Goal: Task Accomplishment & Management: Complete application form

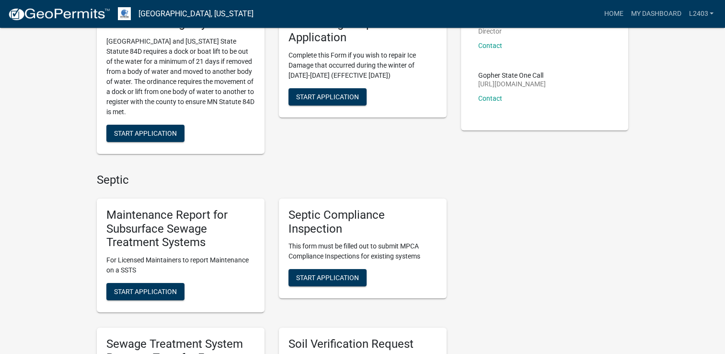
scroll to position [144, 0]
click at [152, 294] on span "Start Application" at bounding box center [145, 291] width 63 height 8
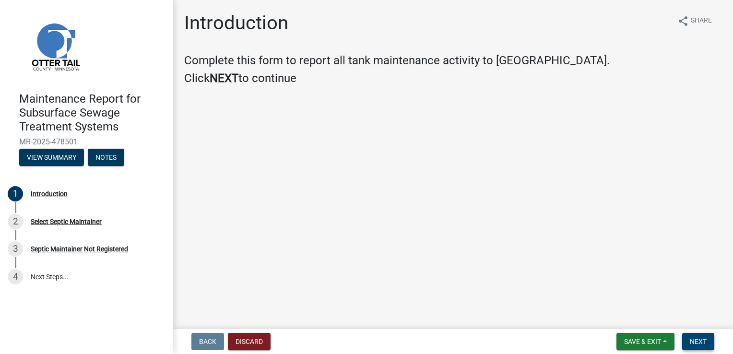
click at [708, 344] on button "Next" at bounding box center [698, 341] width 32 height 17
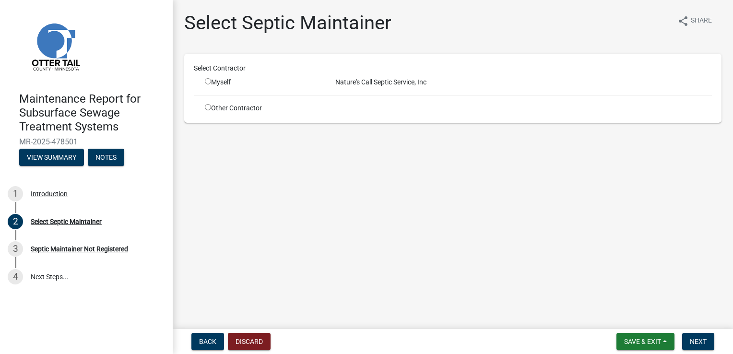
click at [205, 82] on input "radio" at bounding box center [208, 81] width 6 height 6
radio input "true"
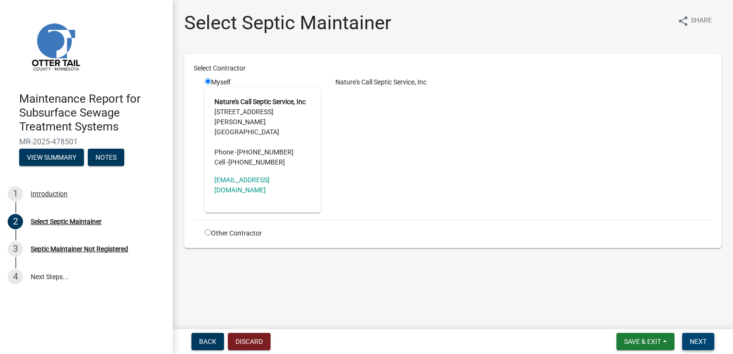
click at [700, 344] on span "Next" at bounding box center [697, 342] width 17 height 8
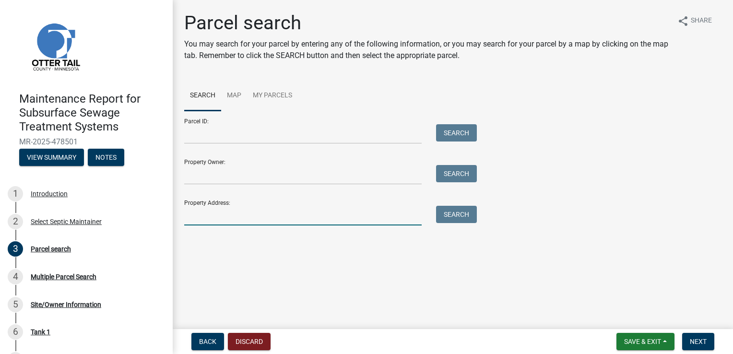
click at [224, 216] on input "Property Address:" at bounding box center [302, 216] width 237 height 20
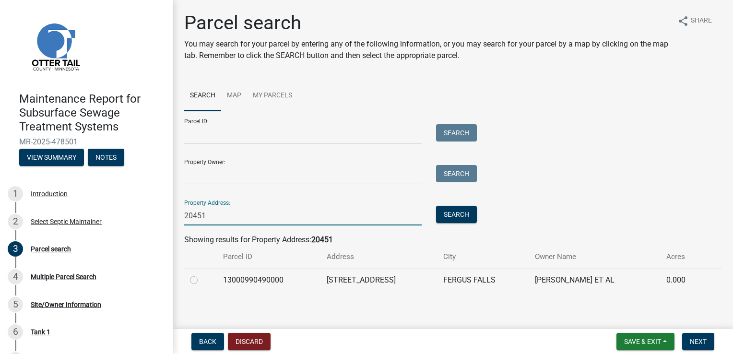
type input "20451"
click at [201, 274] on label at bounding box center [201, 274] width 0 height 0
click at [201, 280] on input "radio" at bounding box center [204, 277] width 6 height 6
radio input "true"
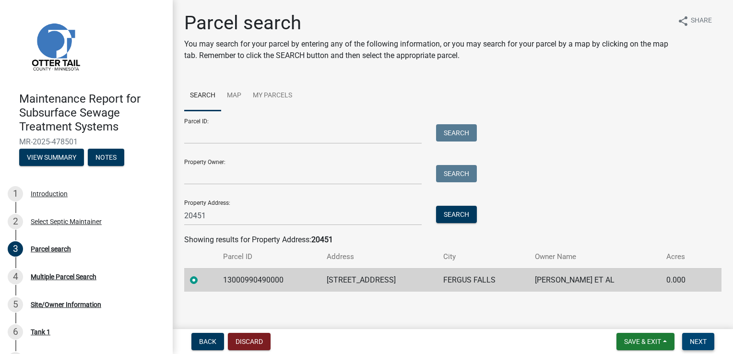
click at [688, 335] on button "Next" at bounding box center [698, 341] width 32 height 17
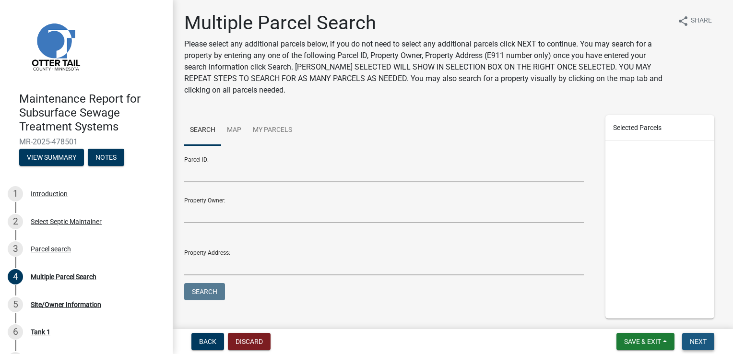
click at [690, 335] on button "Next" at bounding box center [698, 341] width 32 height 17
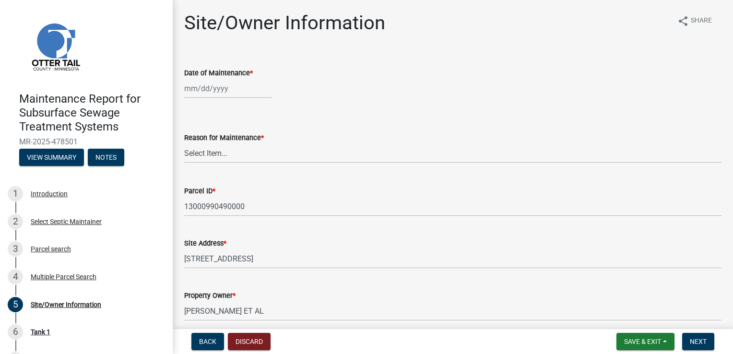
click at [207, 87] on div at bounding box center [228, 89] width 88 height 20
select select "9"
select select "2025"
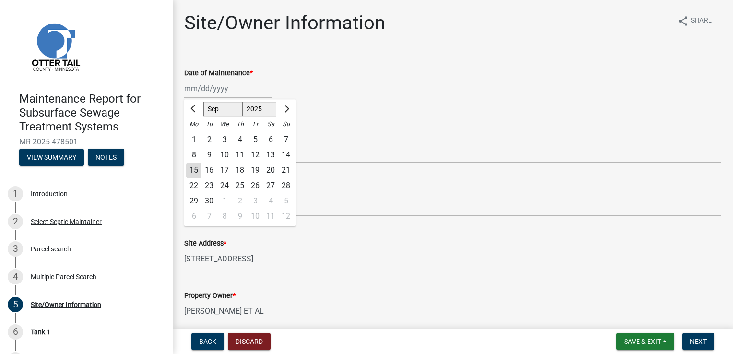
click at [307, 77] on div "Date of Maintenance *" at bounding box center [452, 73] width 537 height 12
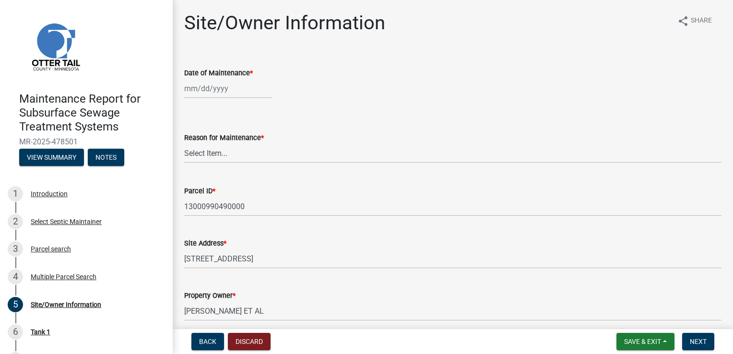
click at [187, 105] on wm-data-entity-input "Date of Maintenance *" at bounding box center [452, 80] width 537 height 53
click at [192, 88] on div at bounding box center [228, 89] width 88 height 20
select select "9"
select select "2025"
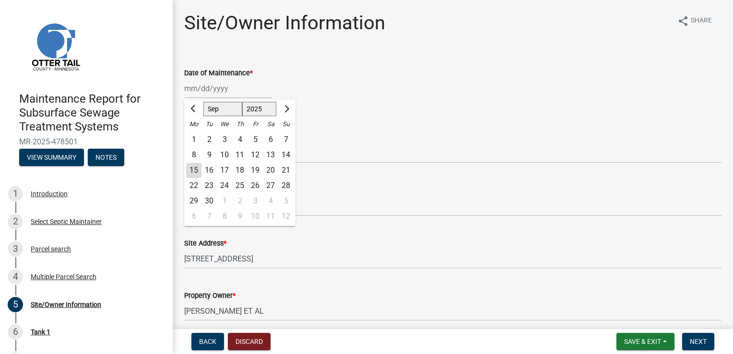
click at [256, 152] on div "12" at bounding box center [254, 154] width 15 height 15
type input "[DATE]"
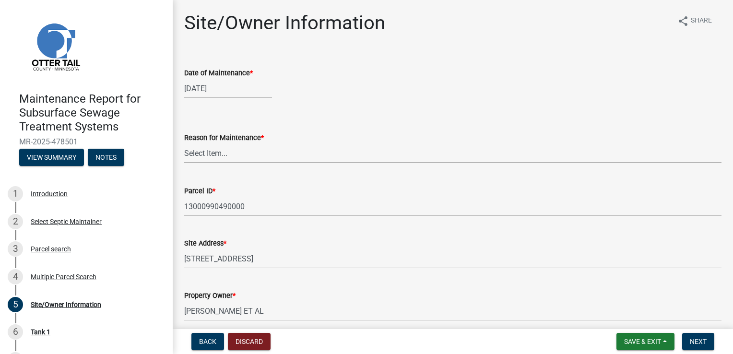
click at [211, 155] on select "Select Item... Called Routine Other" at bounding box center [452, 153] width 537 height 20
click at [184, 143] on select "Select Item... Called Routine Other" at bounding box center [452, 153] width 537 height 20
select select "3ac72b63-7b21-42e4-8192-806faae7a4f1"
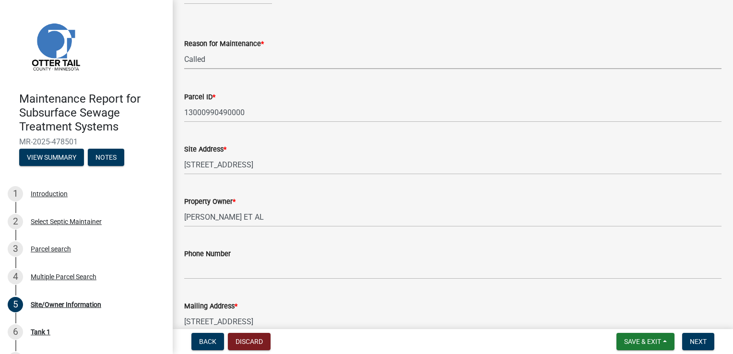
scroll to position [144, 0]
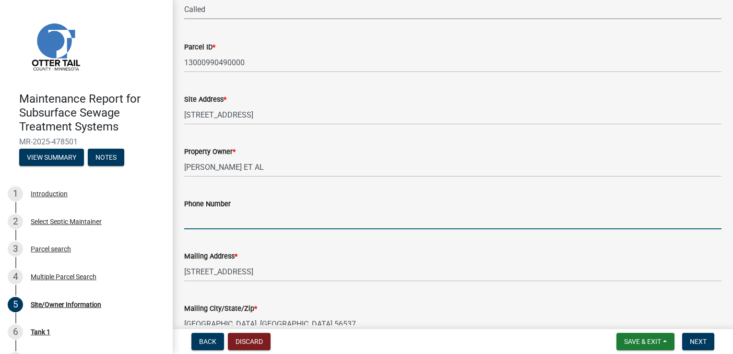
click at [197, 214] on input "Phone Number" at bounding box center [452, 220] width 537 height 20
type input "[PHONE_NUMBER] [PERSON_NAME]"
click at [692, 346] on button "Next" at bounding box center [698, 341] width 32 height 17
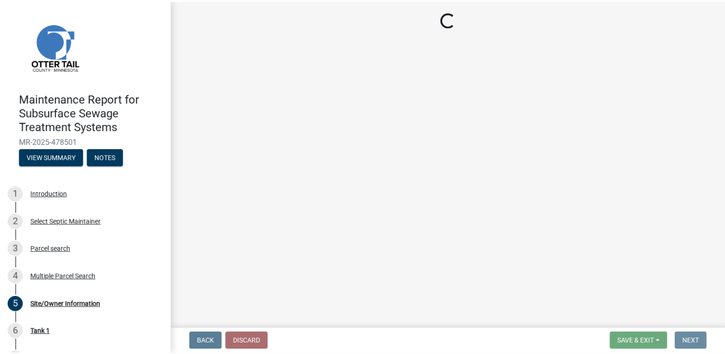
scroll to position [0, 0]
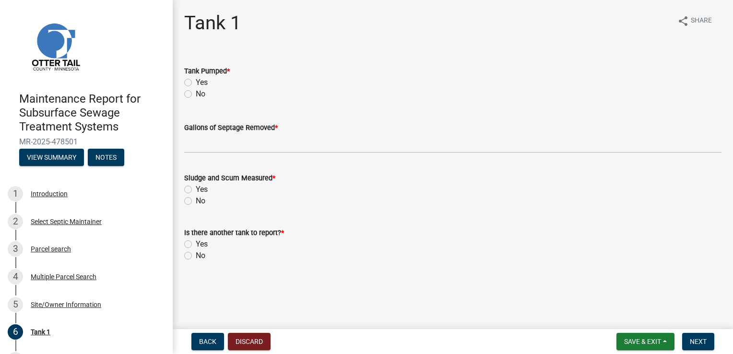
click at [203, 83] on label "Yes" at bounding box center [202, 83] width 12 height 12
click at [202, 83] on input "Yes" at bounding box center [199, 80] width 6 height 6
radio input "true"
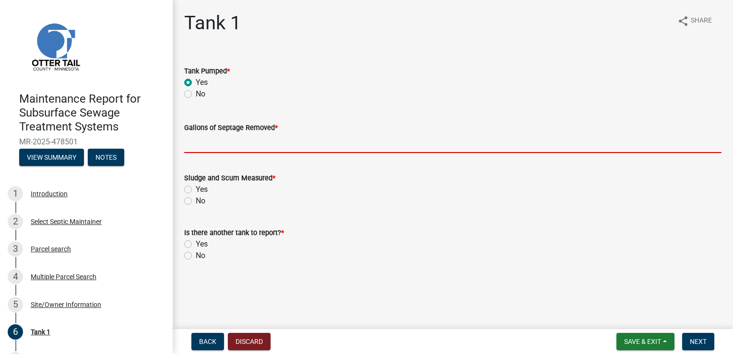
click at [206, 140] on input "Gallons of Septage Removed *" at bounding box center [452, 143] width 537 height 20
type input "1500"
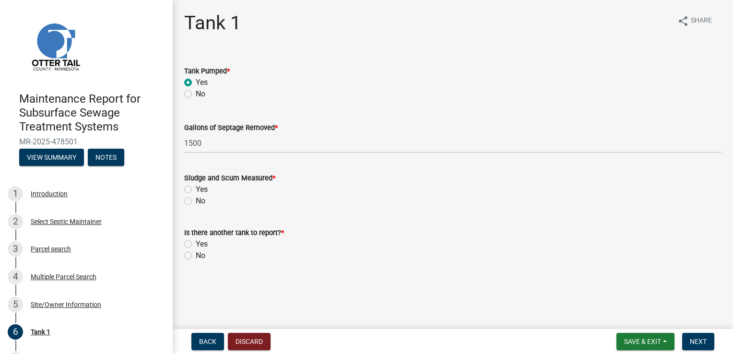
click at [203, 187] on label "Yes" at bounding box center [202, 190] width 12 height 12
click at [202, 187] on input "Yes" at bounding box center [199, 187] width 6 height 6
radio input "true"
drag, startPoint x: 194, startPoint y: 259, endPoint x: 209, endPoint y: 249, distance: 17.7
click at [196, 257] on div "No" at bounding box center [452, 256] width 537 height 12
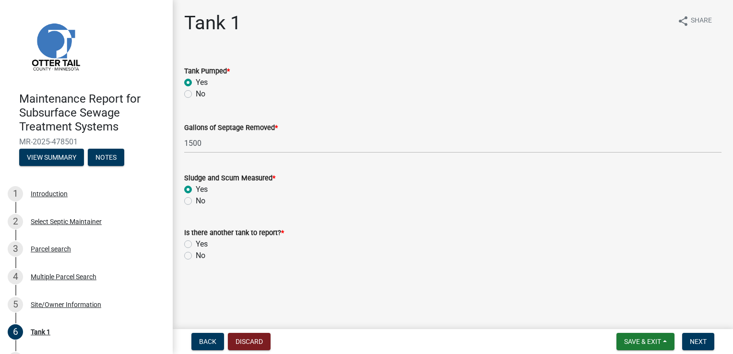
click at [199, 256] on label "No" at bounding box center [201, 256] width 10 height 12
click at [199, 256] on input "No" at bounding box center [199, 253] width 6 height 6
radio input "true"
click at [693, 340] on span "Next" at bounding box center [697, 342] width 17 height 8
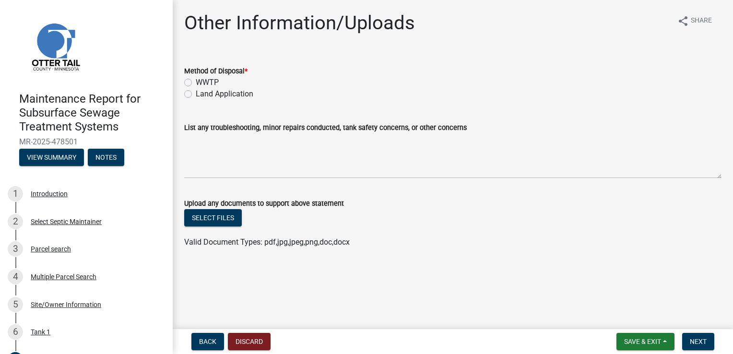
click at [225, 93] on label "Land Application" at bounding box center [225, 94] width 58 height 12
click at [202, 93] on input "Land Application" at bounding box center [199, 91] width 6 height 6
radio input "true"
click at [702, 338] on span "Next" at bounding box center [697, 342] width 17 height 8
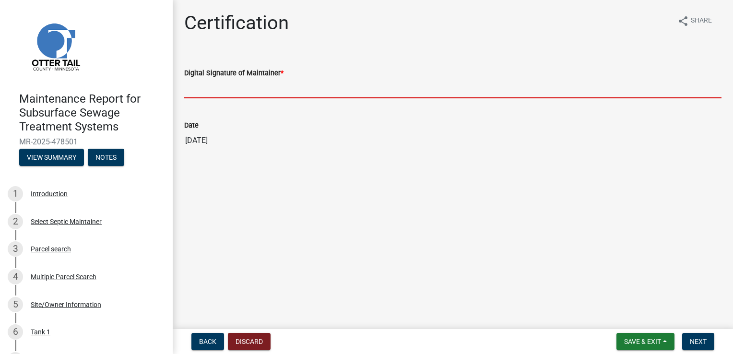
click at [199, 90] on input "Digital Signature of Maintainer *" at bounding box center [452, 89] width 537 height 20
type input "[PERSON_NAME]"
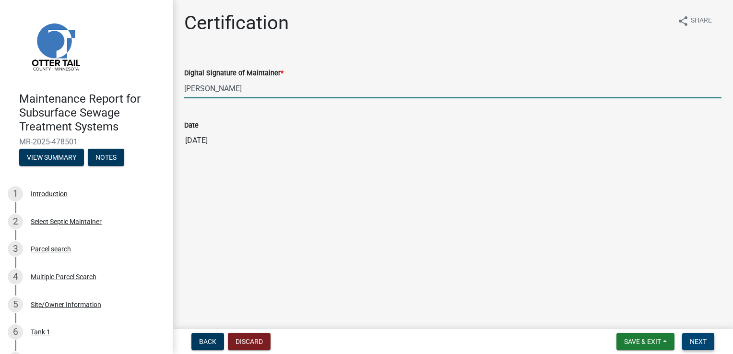
click at [693, 338] on span "Next" at bounding box center [697, 342] width 17 height 8
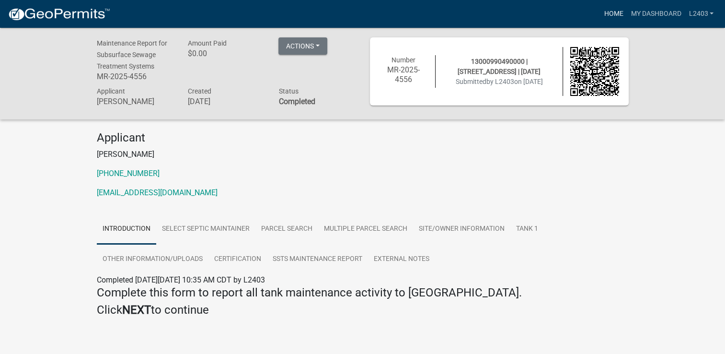
click at [606, 16] on link "Home" at bounding box center [613, 14] width 27 height 18
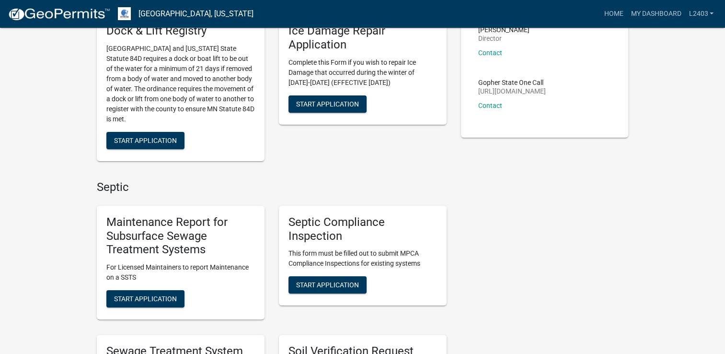
scroll to position [144, 0]
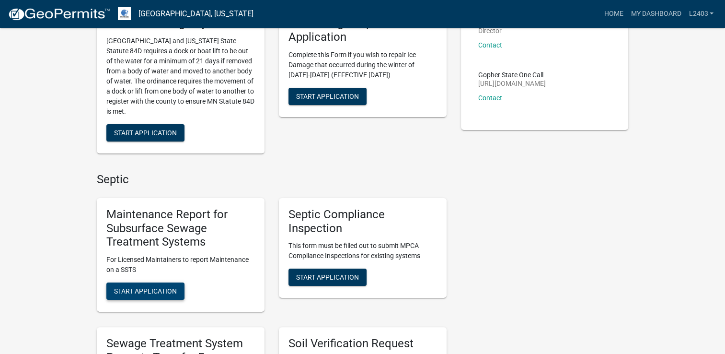
click at [169, 293] on span "Start Application" at bounding box center [145, 291] width 63 height 8
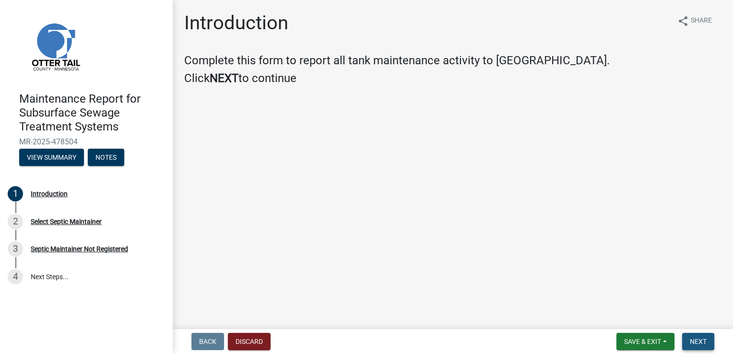
click at [693, 338] on span "Next" at bounding box center [697, 342] width 17 height 8
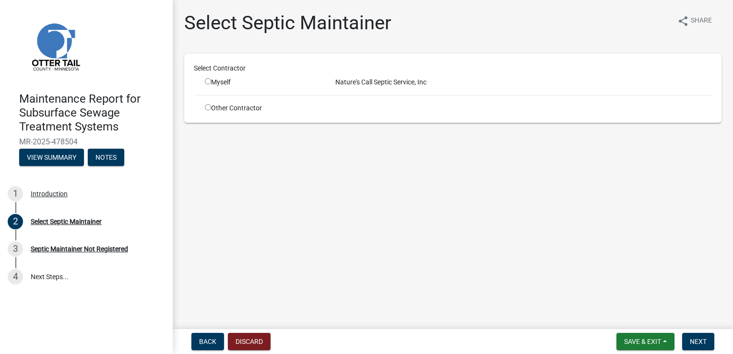
click at [208, 82] on input "radio" at bounding box center [208, 81] width 6 height 6
radio input "true"
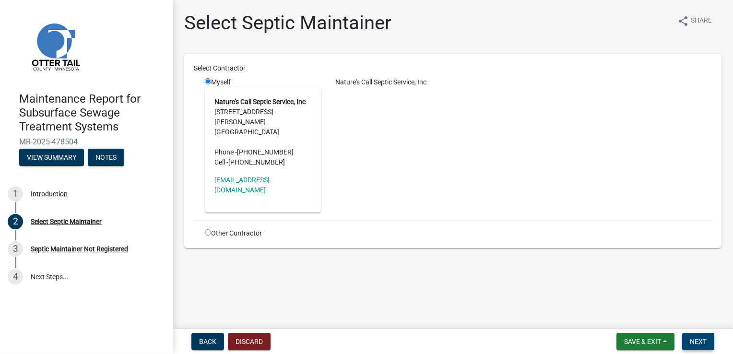
click at [704, 342] on span "Next" at bounding box center [697, 342] width 17 height 8
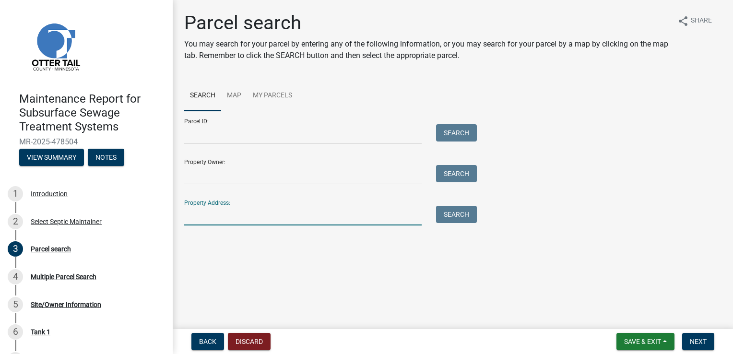
click at [212, 217] on input "Property Address:" at bounding box center [302, 216] width 237 height 20
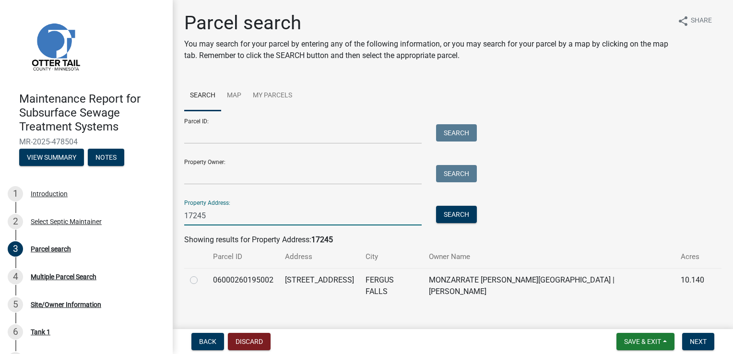
type input "17245"
click at [201, 274] on label at bounding box center [201, 274] width 0 height 0
click at [201, 280] on input "radio" at bounding box center [204, 277] width 6 height 6
radio input "true"
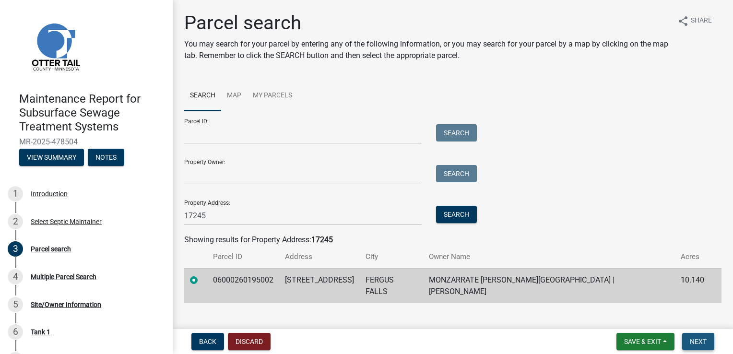
click at [691, 340] on span "Next" at bounding box center [697, 342] width 17 height 8
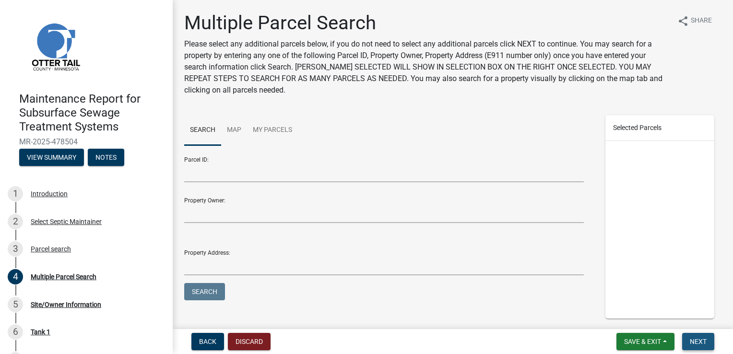
click at [691, 340] on span "Next" at bounding box center [697, 342] width 17 height 8
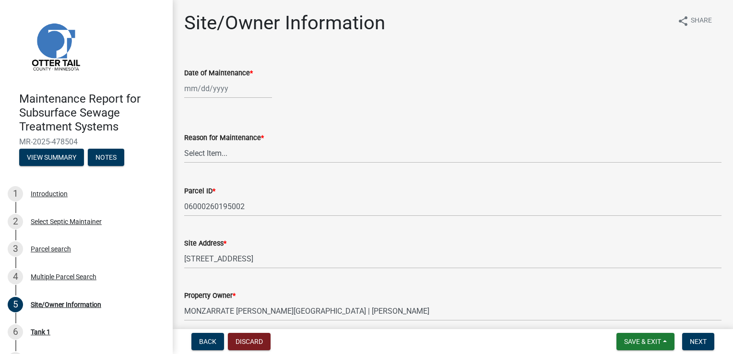
click at [217, 89] on div at bounding box center [228, 89] width 88 height 20
select select "9"
select select "2025"
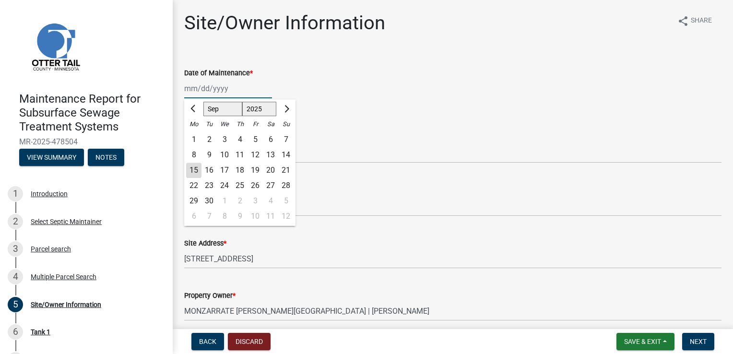
type input "[DATE]"
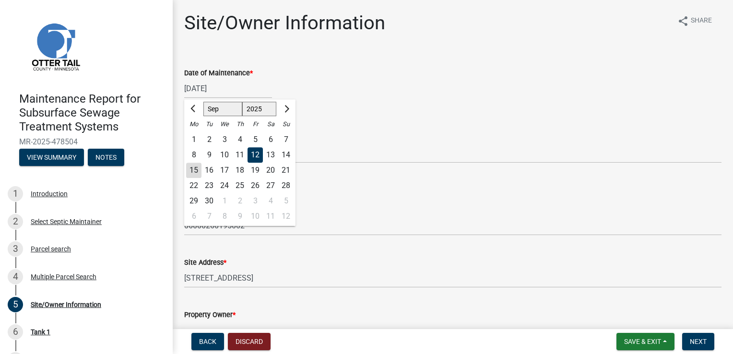
click at [253, 154] on div "12" at bounding box center [254, 154] width 15 height 15
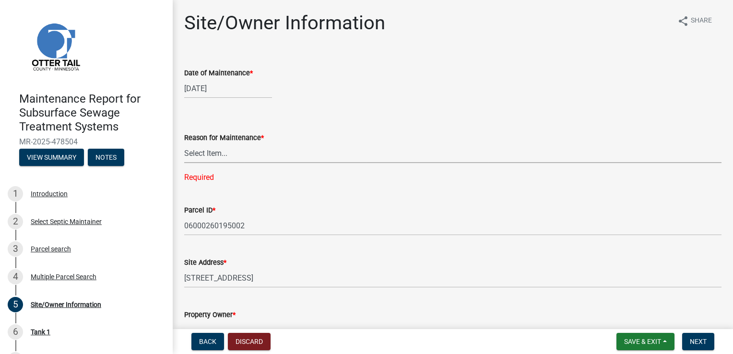
click at [203, 153] on select "Select Item... Called Routine Other" at bounding box center [452, 153] width 537 height 20
click at [184, 143] on select "Select Item... Called Routine Other" at bounding box center [452, 153] width 537 height 20
select select "3ac72b63-7b21-42e4-8192-806faae7a4f1"
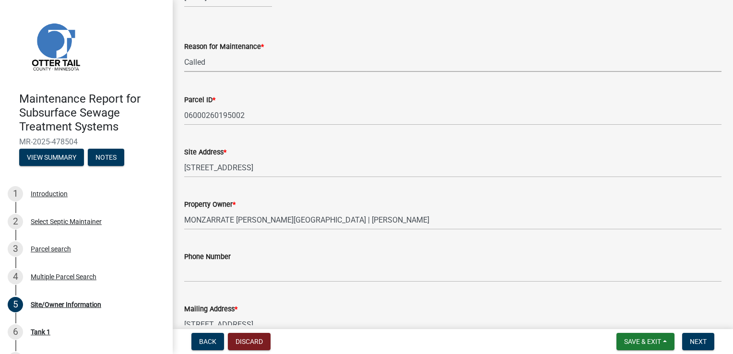
scroll to position [96, 0]
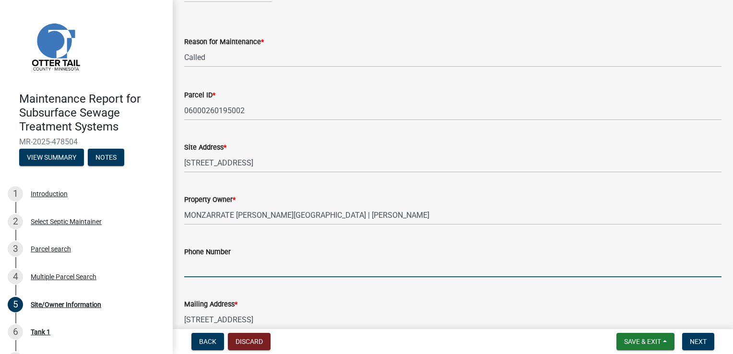
click at [198, 262] on input "Phone Number" at bounding box center [452, 267] width 537 height 20
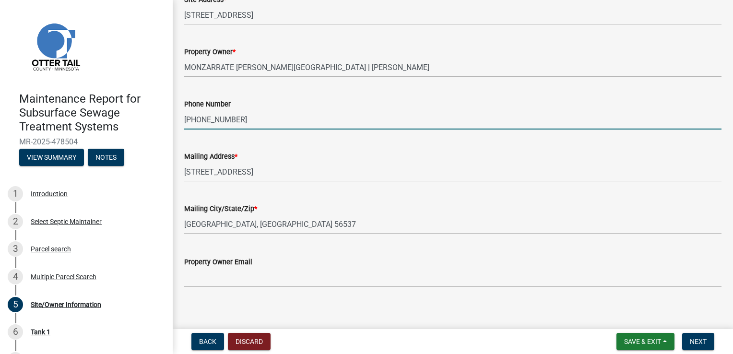
scroll to position [250, 0]
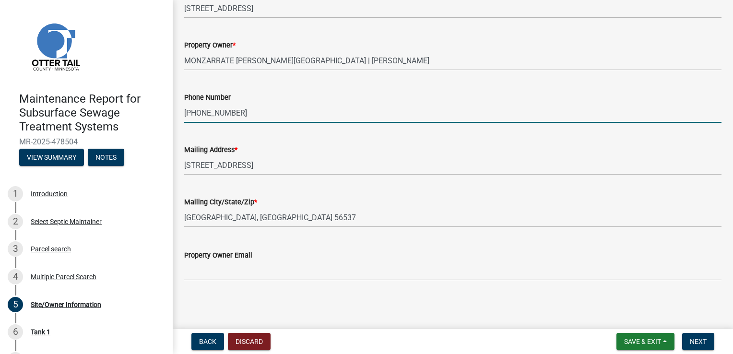
type input "[PHONE_NUMBER]"
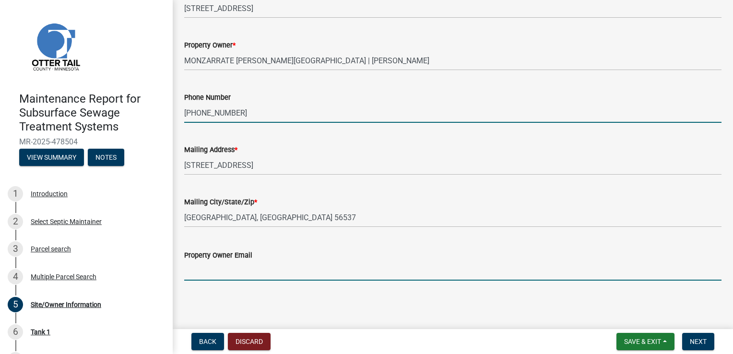
click at [195, 271] on input "Property Owner Email" at bounding box center [452, 271] width 537 height 20
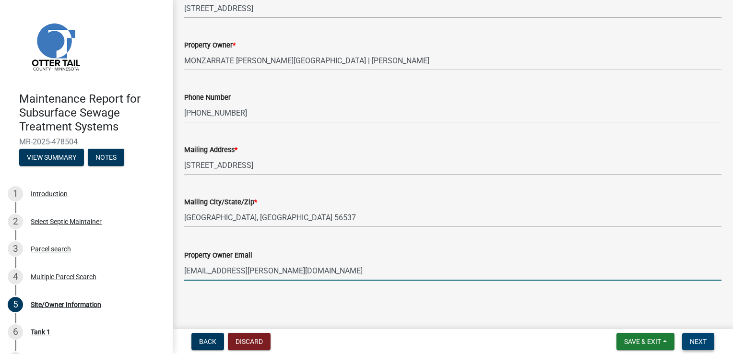
type input "[EMAIL_ADDRESS][PERSON_NAME][DOMAIN_NAME]"
click at [690, 338] on span "Next" at bounding box center [697, 342] width 17 height 8
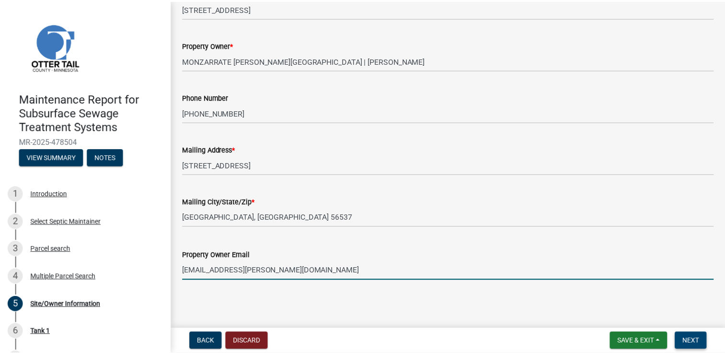
scroll to position [0, 0]
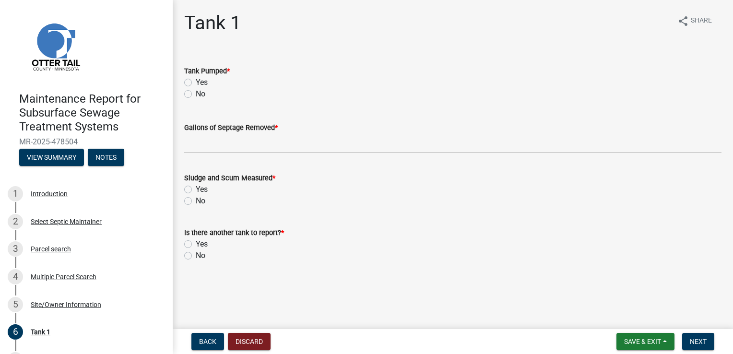
click at [205, 83] on label "Yes" at bounding box center [202, 83] width 12 height 12
click at [202, 83] on input "Yes" at bounding box center [199, 80] width 6 height 6
radio input "true"
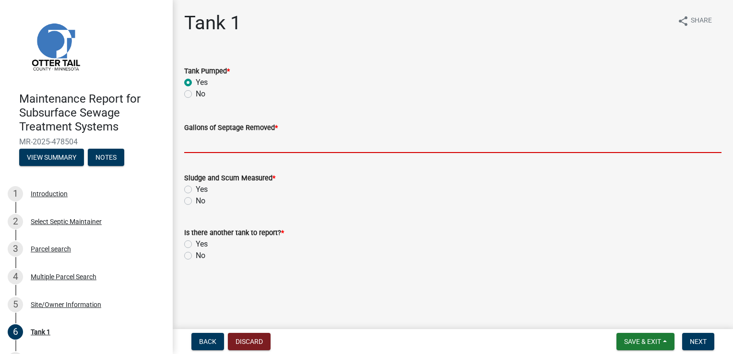
click at [203, 141] on input "Gallons of Septage Removed *" at bounding box center [452, 143] width 537 height 20
type input "2000"
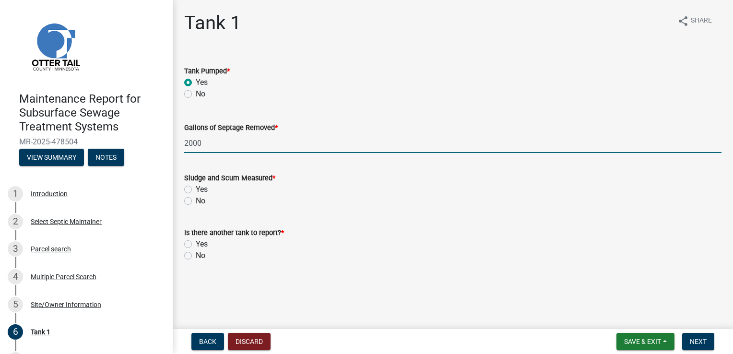
click at [196, 189] on label "Yes" at bounding box center [202, 190] width 12 height 12
click at [196, 189] on input "Yes" at bounding box center [199, 187] width 6 height 6
radio input "true"
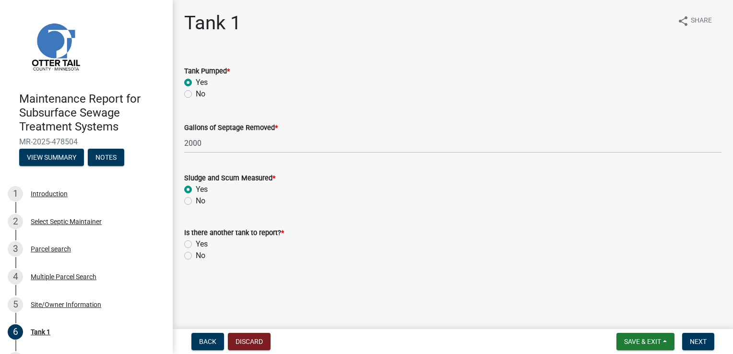
click at [196, 255] on label "No" at bounding box center [201, 256] width 10 height 12
click at [196, 255] on input "No" at bounding box center [199, 253] width 6 height 6
radio input "true"
click at [696, 336] on button "Next" at bounding box center [698, 341] width 32 height 17
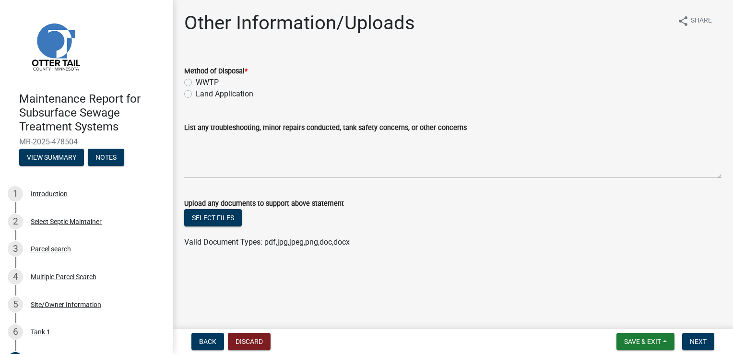
click at [203, 80] on label "WWTP" at bounding box center [207, 83] width 23 height 12
click at [202, 80] on input "WWTP" at bounding box center [199, 80] width 6 height 6
radio input "true"
drag, startPoint x: 703, startPoint y: 342, endPoint x: 715, endPoint y: 328, distance: 18.7
click at [703, 342] on span "Next" at bounding box center [697, 342] width 17 height 8
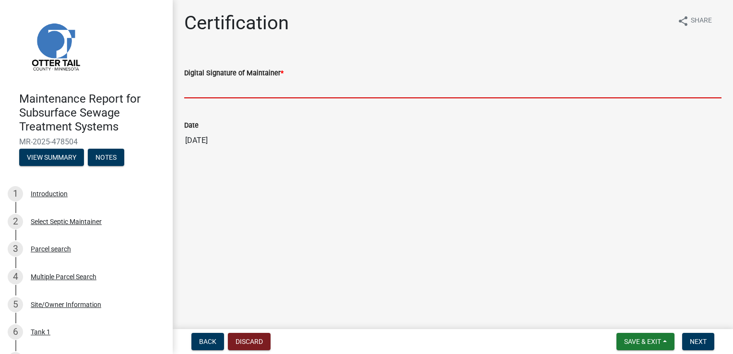
drag, startPoint x: 214, startPoint y: 87, endPoint x: 213, endPoint y: 92, distance: 4.9
click at [214, 87] on input "Digital Signature of Maintainer *" at bounding box center [452, 89] width 537 height 20
type input "[PERSON_NAME]"
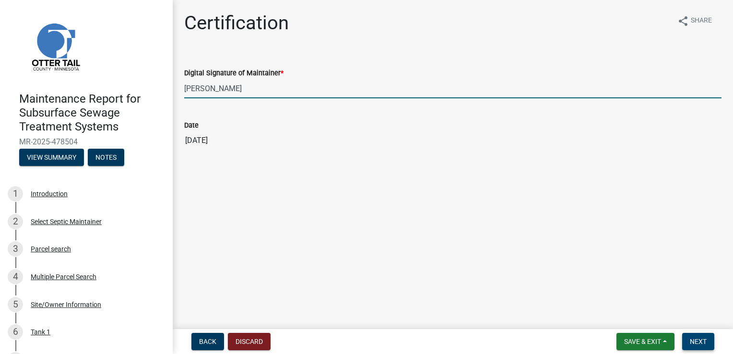
click at [699, 344] on span "Next" at bounding box center [697, 342] width 17 height 8
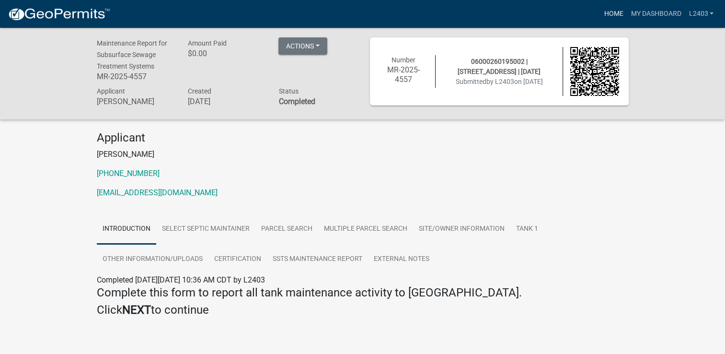
click at [611, 12] on link "Home" at bounding box center [613, 14] width 27 height 18
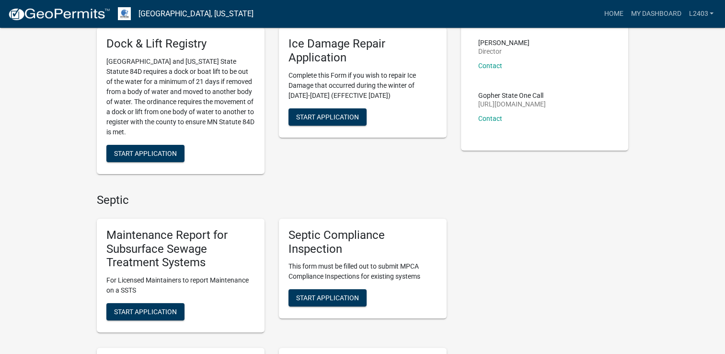
scroll to position [145, 0]
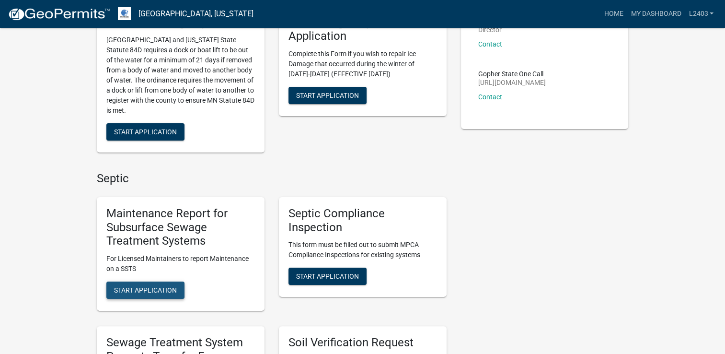
click at [135, 286] on span "Start Application" at bounding box center [145, 290] width 63 height 8
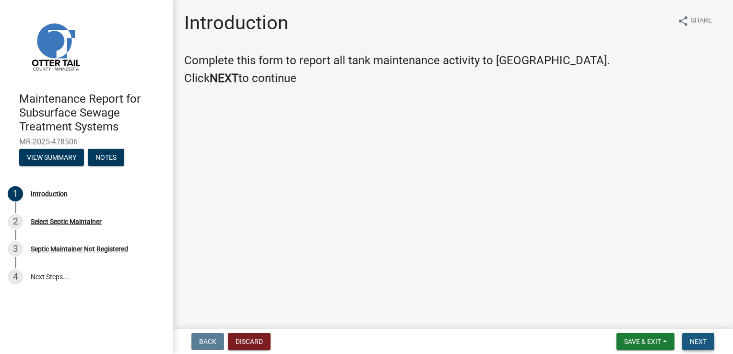
click at [697, 342] on span "Next" at bounding box center [697, 342] width 17 height 8
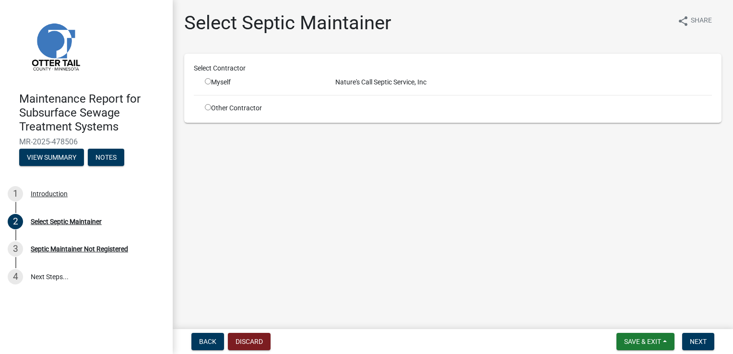
click at [206, 82] on input "radio" at bounding box center [208, 81] width 6 height 6
radio input "true"
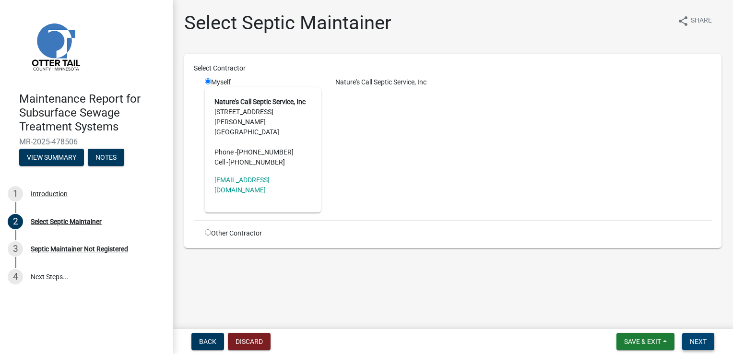
click at [692, 342] on span "Next" at bounding box center [697, 342] width 17 height 8
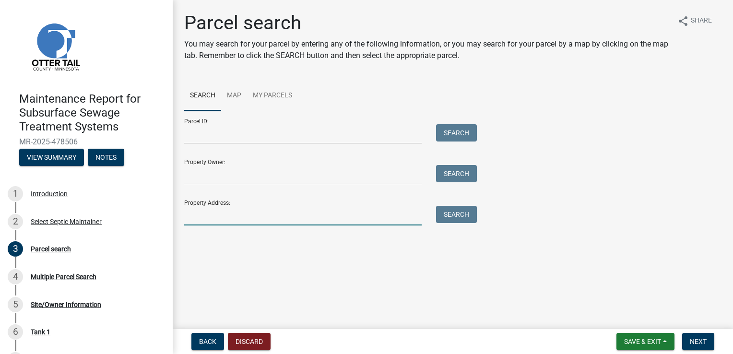
click at [204, 216] on input "Property Address:" at bounding box center [302, 216] width 237 height 20
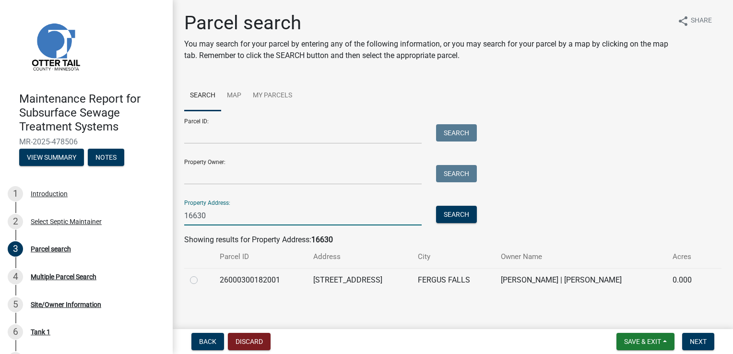
type input "16630"
click at [201, 274] on label at bounding box center [201, 274] width 0 height 0
click at [201, 280] on input "radio" at bounding box center [204, 277] width 6 height 6
radio input "true"
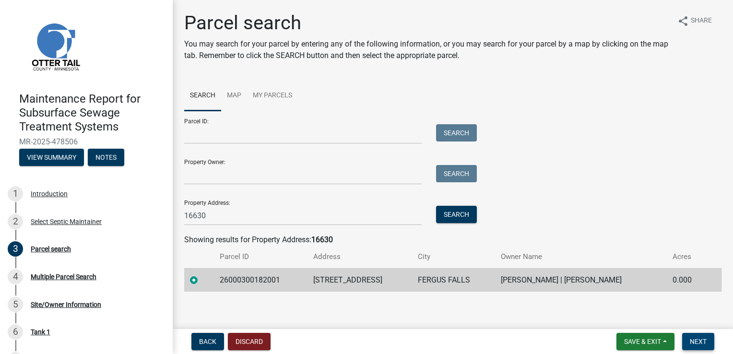
click at [701, 339] on span "Next" at bounding box center [697, 342] width 17 height 8
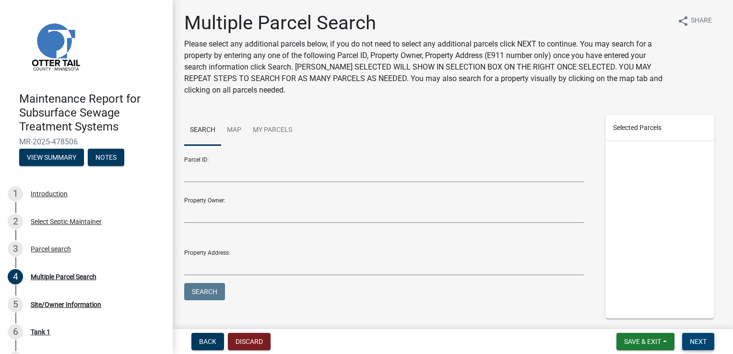
click at [701, 339] on span "Next" at bounding box center [697, 342] width 17 height 8
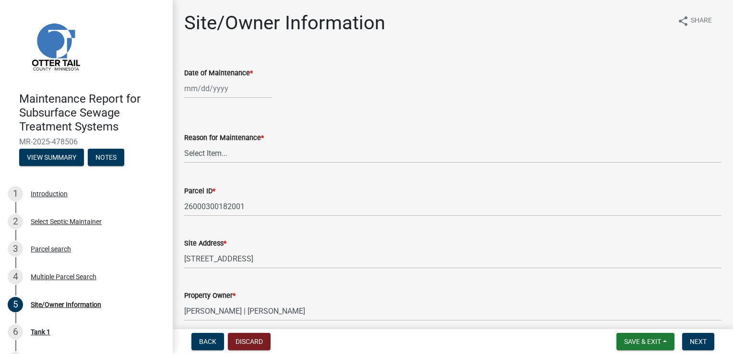
click at [222, 86] on div at bounding box center [228, 89] width 88 height 20
select select "9"
select select "2025"
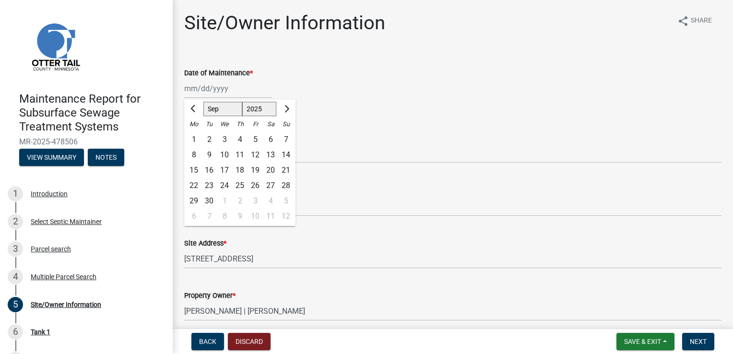
click at [348, 70] on div "Date of Maintenance *" at bounding box center [452, 73] width 537 height 12
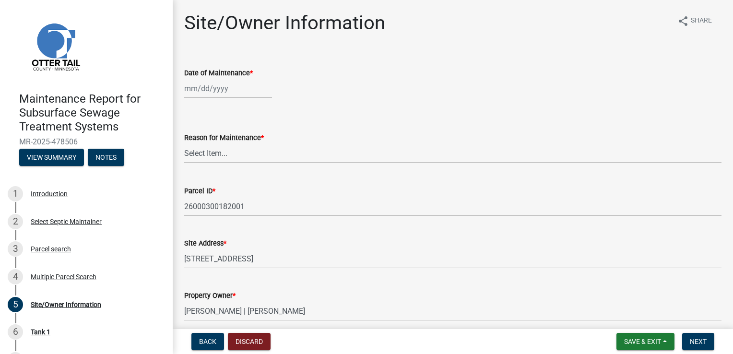
click at [186, 87] on div at bounding box center [228, 89] width 88 height 20
select select "9"
select select "2025"
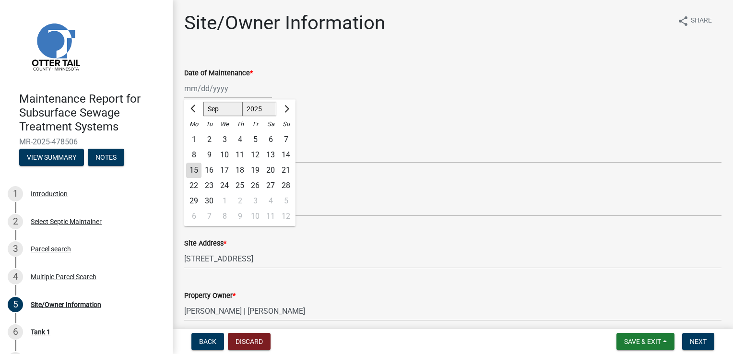
click at [258, 153] on div "12" at bounding box center [254, 154] width 15 height 15
type input "[DATE]"
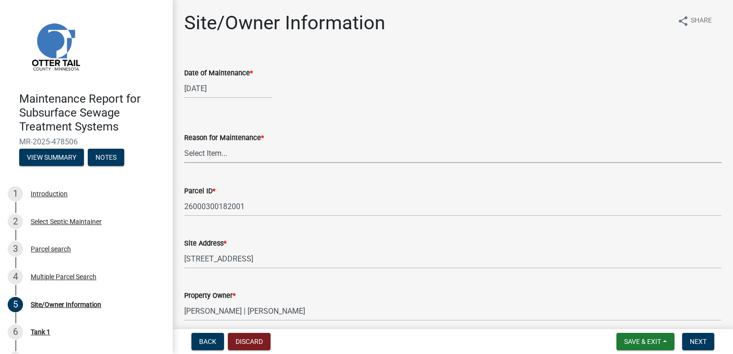
click at [215, 152] on select "Select Item... Called Routine Other" at bounding box center [452, 153] width 537 height 20
click at [184, 143] on select "Select Item... Called Routine Other" at bounding box center [452, 153] width 537 height 20
select select "3ac72b63-7b21-42e4-8192-806faae7a4f1"
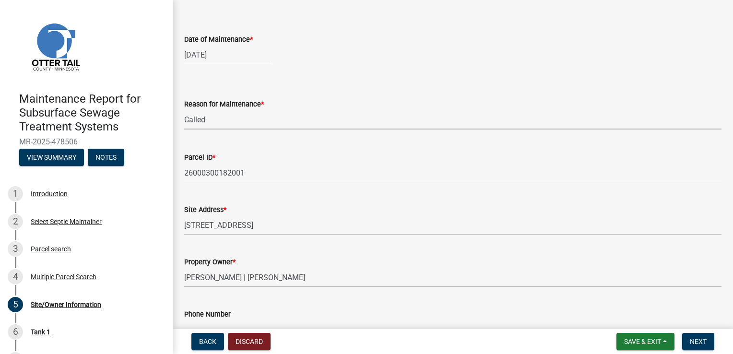
scroll to position [96, 0]
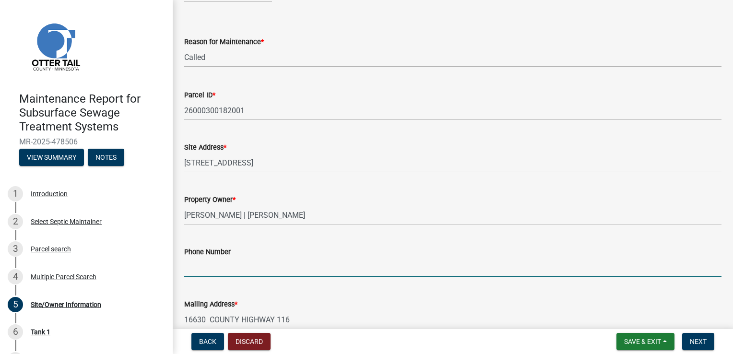
click at [207, 268] on input "Phone Number" at bounding box center [452, 267] width 537 height 20
type input "[PHONE_NUMBER]"
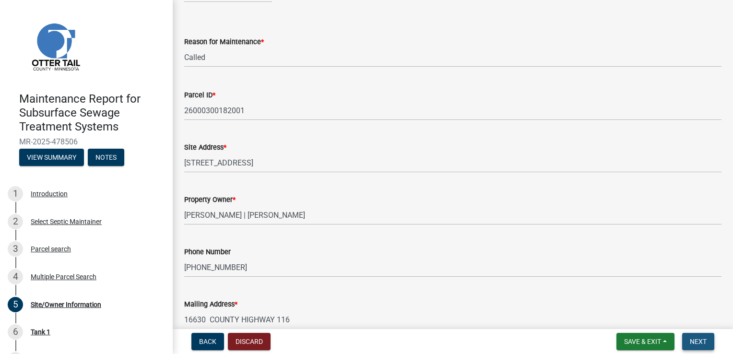
click at [690, 338] on span "Next" at bounding box center [697, 342] width 17 height 8
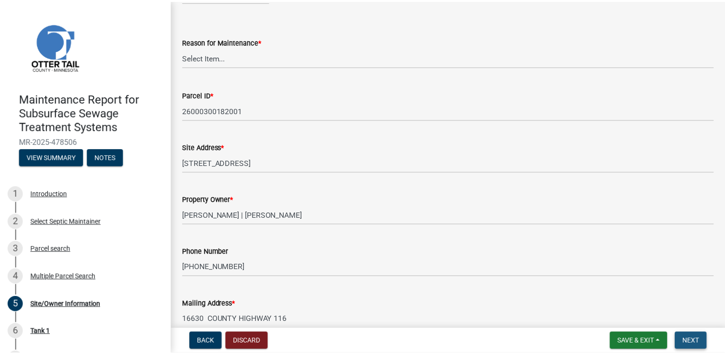
scroll to position [0, 0]
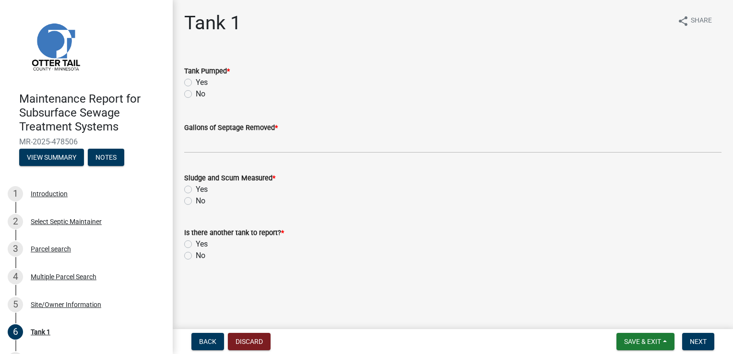
click at [202, 82] on label "Yes" at bounding box center [202, 83] width 12 height 12
click at [202, 82] on input "Yes" at bounding box center [199, 80] width 6 height 6
radio input "true"
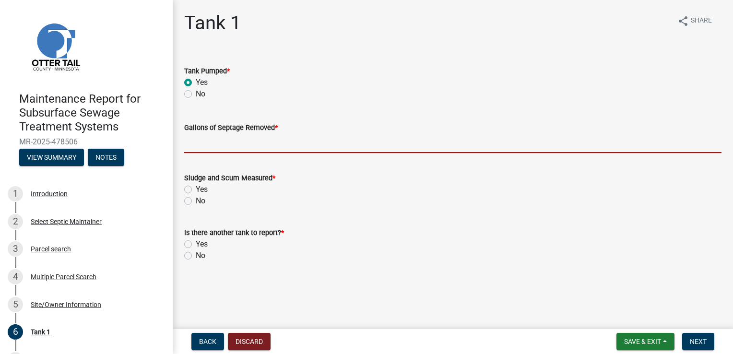
click at [194, 141] on input "Gallons of Septage Removed *" at bounding box center [452, 143] width 537 height 20
click at [200, 141] on input "Gallons of Septage Removed *" at bounding box center [452, 143] width 537 height 20
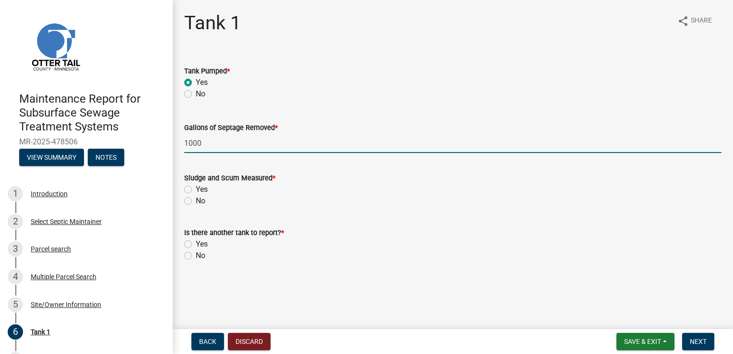
type input "1000"
click at [196, 191] on label "Yes" at bounding box center [202, 190] width 12 height 12
click at [196, 190] on input "Yes" at bounding box center [199, 187] width 6 height 6
radio input "true"
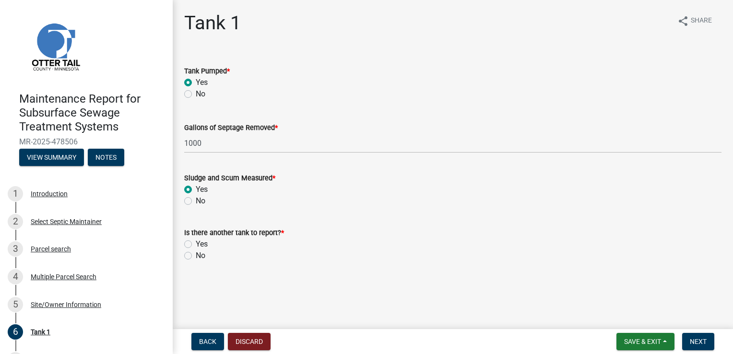
click at [196, 255] on label "No" at bounding box center [201, 256] width 10 height 12
click at [196, 255] on input "No" at bounding box center [199, 253] width 6 height 6
radio input "true"
click at [705, 342] on span "Next" at bounding box center [697, 342] width 17 height 8
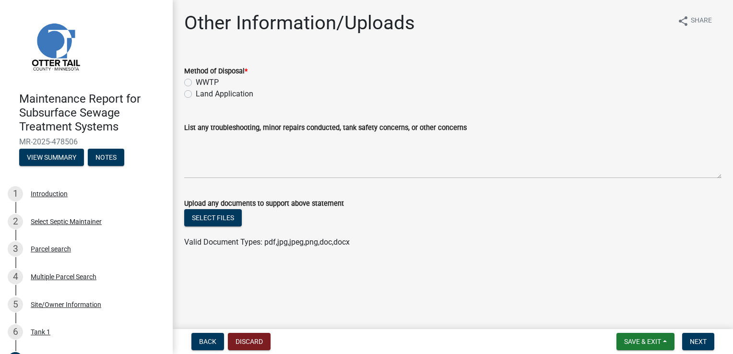
click at [209, 82] on label "WWTP" at bounding box center [207, 83] width 23 height 12
click at [202, 82] on input "WWTP" at bounding box center [199, 80] width 6 height 6
radio input "true"
click at [700, 338] on span "Next" at bounding box center [697, 342] width 17 height 8
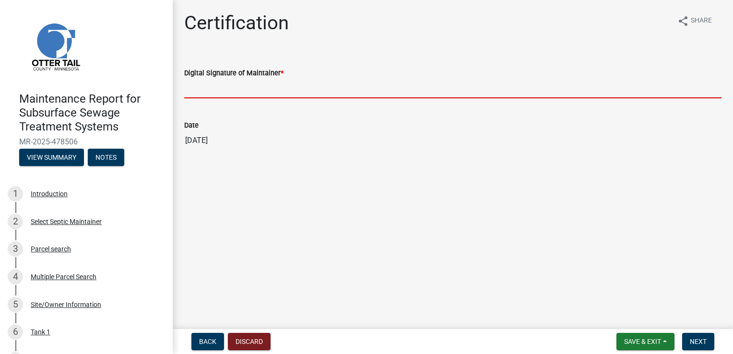
click at [222, 93] on input "Digital Signature of Maintainer *" at bounding box center [452, 89] width 537 height 20
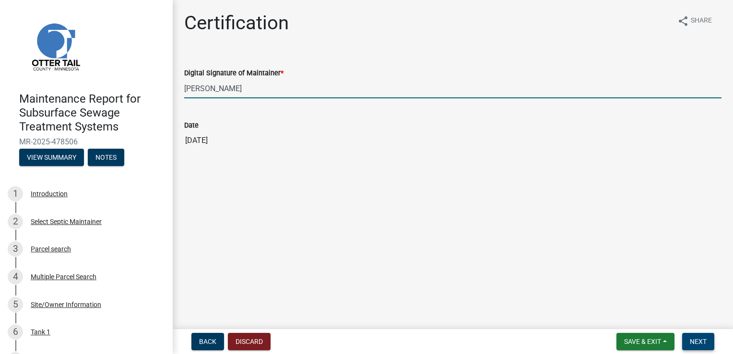
type input "[PERSON_NAME]"
click at [696, 339] on span "Next" at bounding box center [697, 342] width 17 height 8
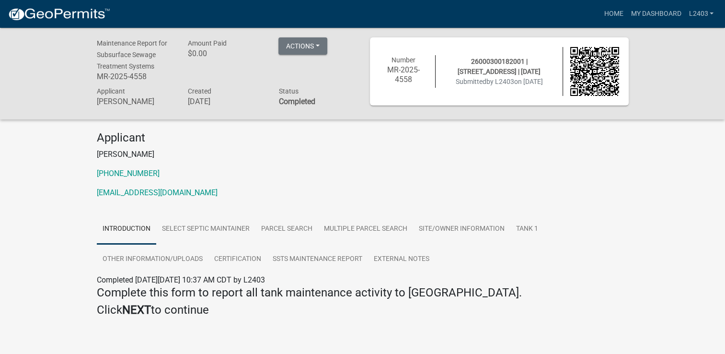
click at [466, 154] on p "[PERSON_NAME]" at bounding box center [363, 155] width 532 height 12
click at [610, 14] on link "Home" at bounding box center [613, 14] width 27 height 18
